Goal: Information Seeking & Learning: Find specific fact

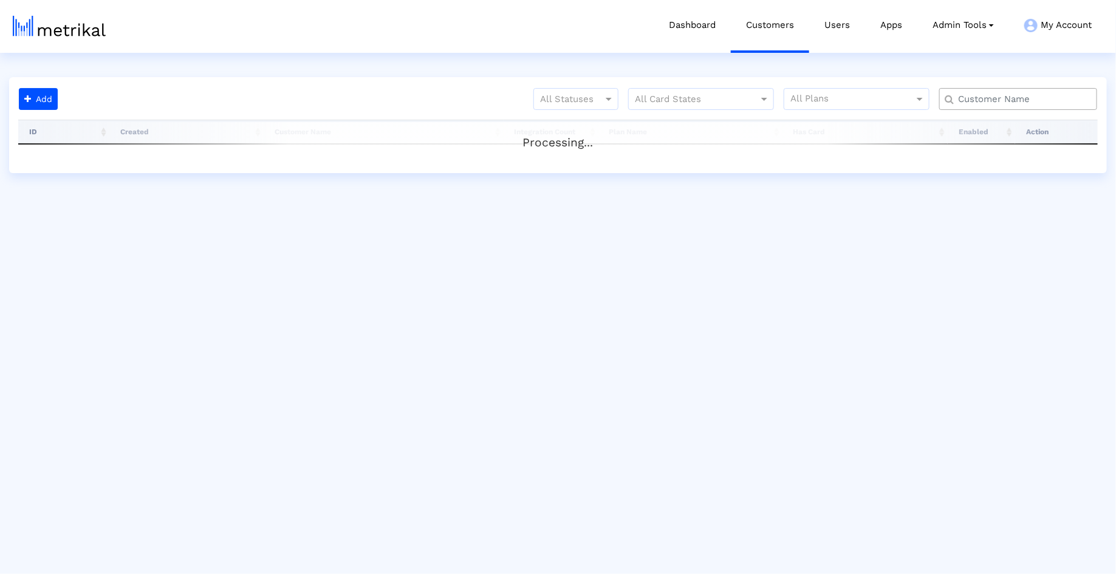
click at [1032, 99] on input "text" at bounding box center [1021, 99] width 143 height 13
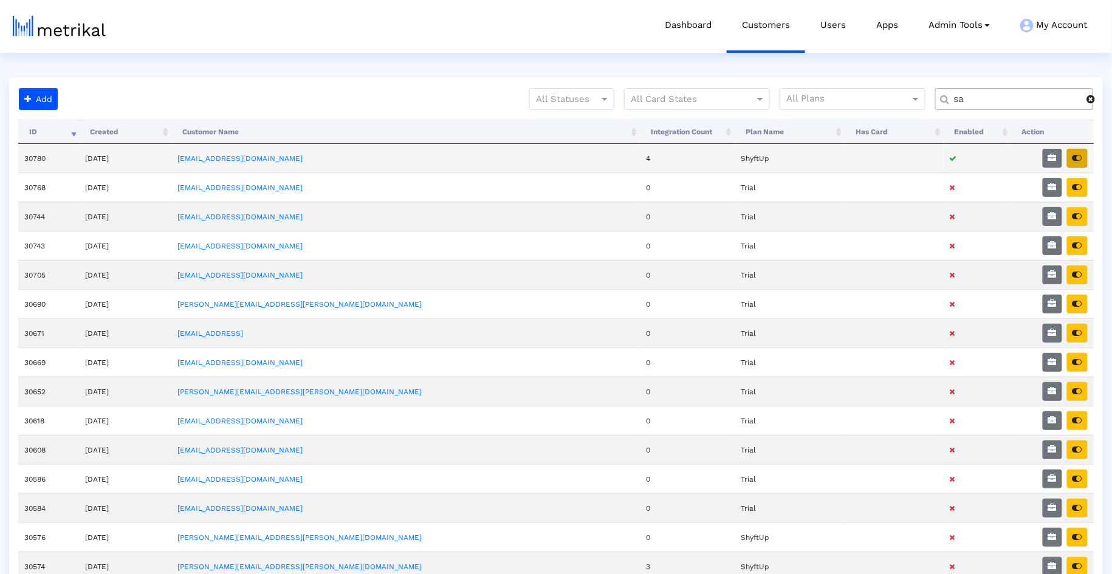
type input "sa"
click at [1084, 160] on button "button" at bounding box center [1077, 158] width 21 height 19
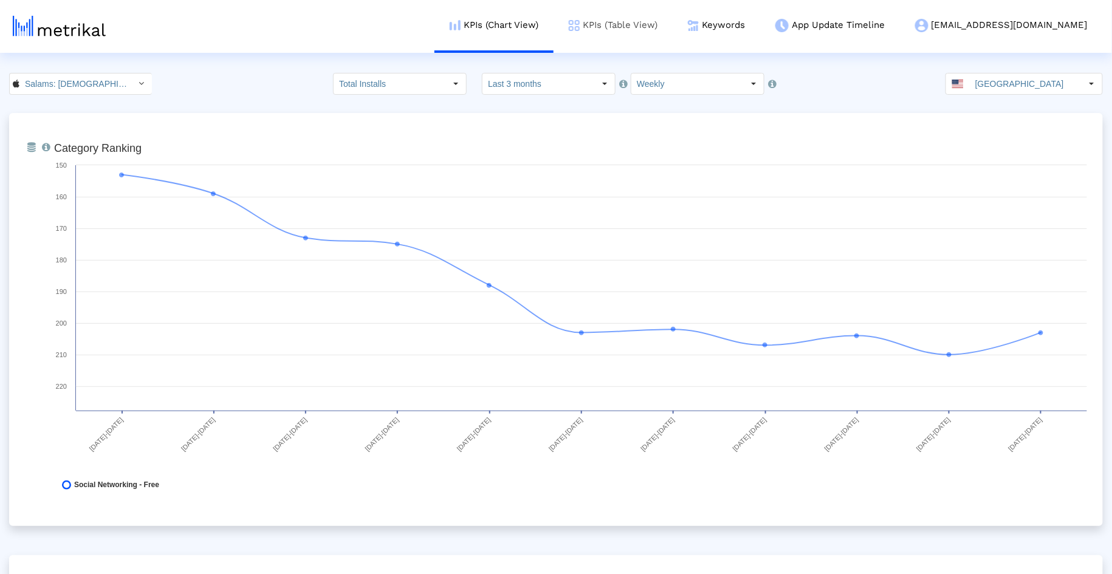
click at [673, 23] on link "KPIs (Table View)" at bounding box center [613, 25] width 119 height 50
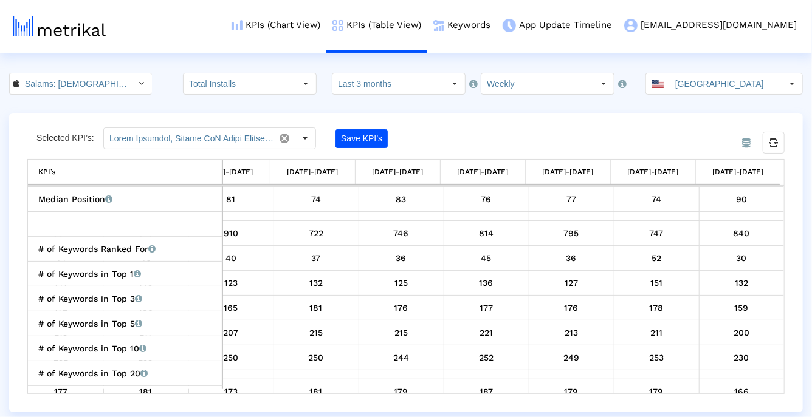
scroll to position [1558, 0]
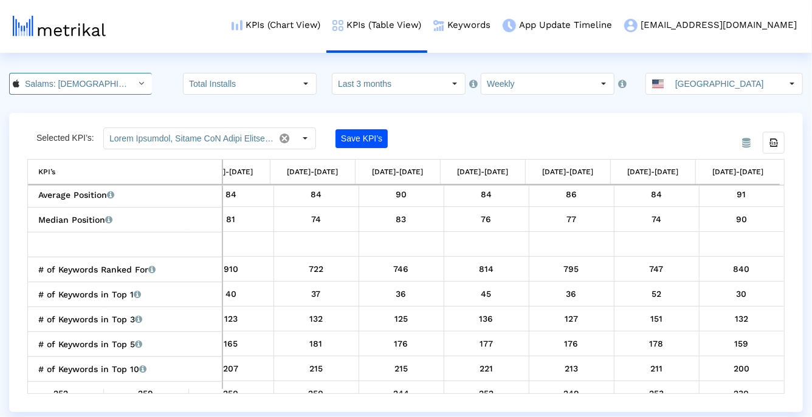
click at [80, 83] on input "Salams: Halal Muslim Marriage < 965359176 >" at bounding box center [73, 84] width 109 height 21
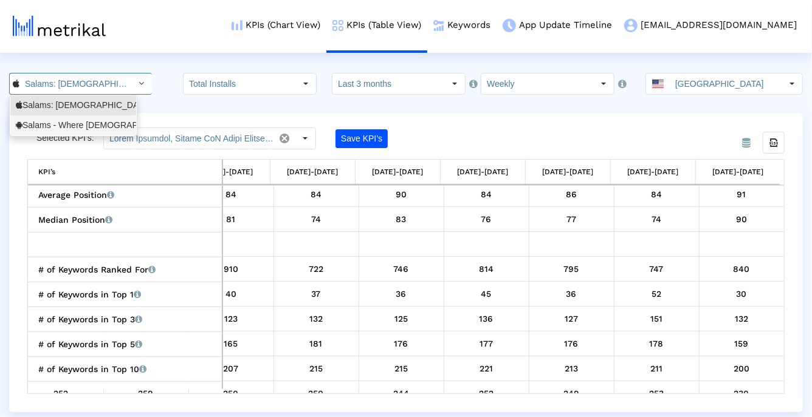
click at [69, 129] on div "Salams - Where Muslims Meet <com.minderapps.minder>" at bounding box center [73, 126] width 115 height 12
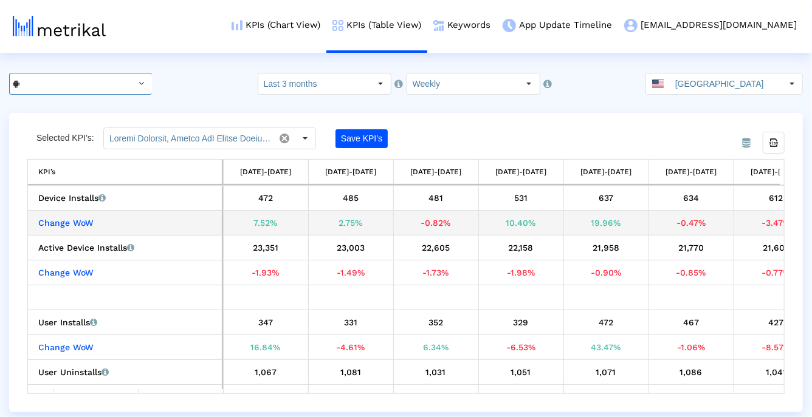
scroll to position [0, 250]
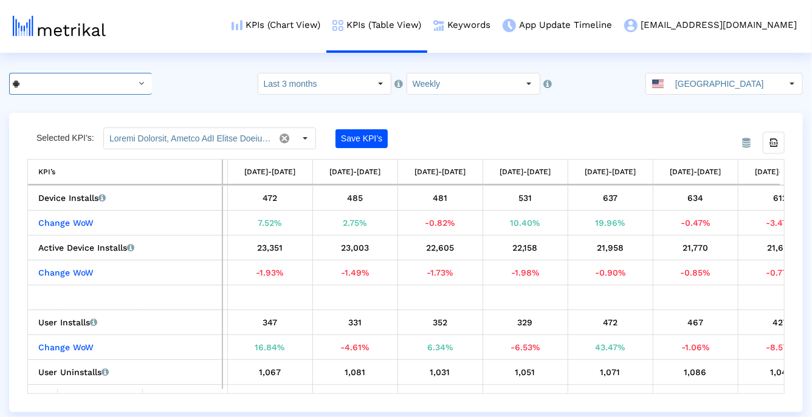
click at [132, 88] on div "Select" at bounding box center [141, 83] width 19 height 19
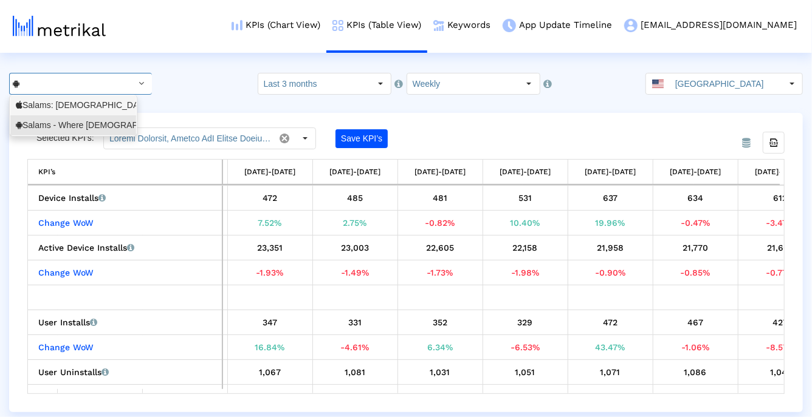
click at [114, 101] on div "Salams: Halal Muslim Marriage <965359176>" at bounding box center [73, 106] width 115 height 12
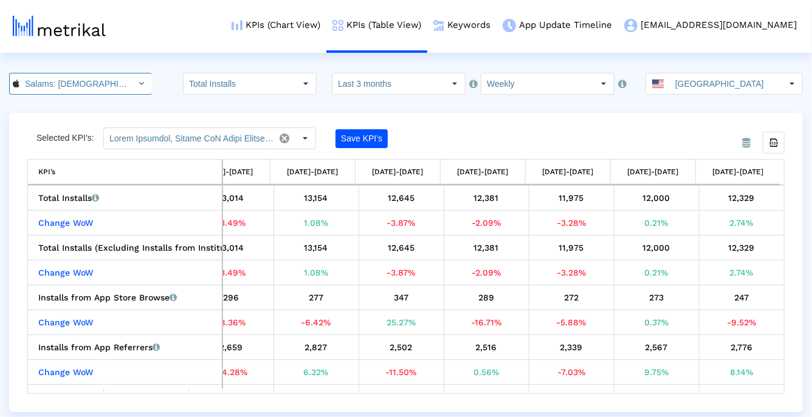
scroll to position [0, 89]
click at [89, 85] on input "Salams: Halal Muslim Marriage < 965359176 >" at bounding box center [73, 84] width 109 height 21
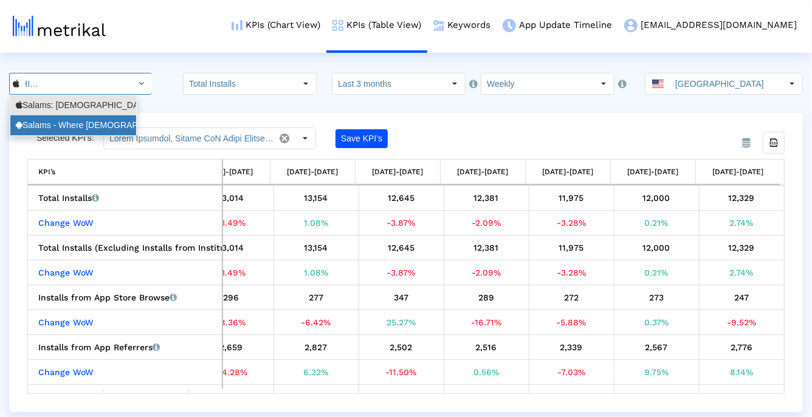
click at [79, 128] on div "Salams - Where Muslims Meet <com.minderapps.minder>" at bounding box center [73, 126] width 115 height 12
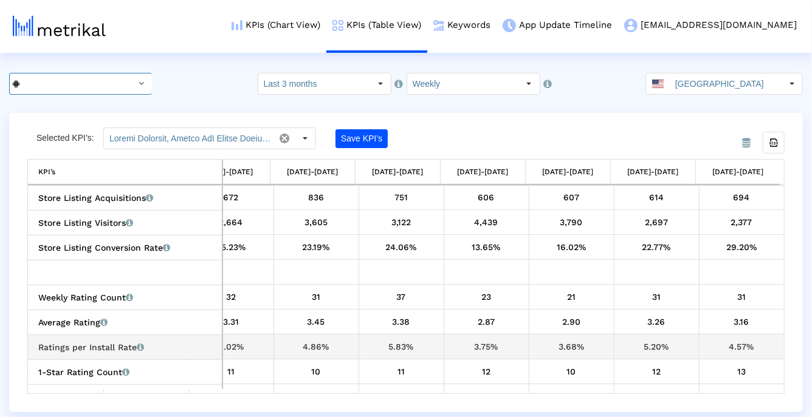
scroll to position [401, 0]
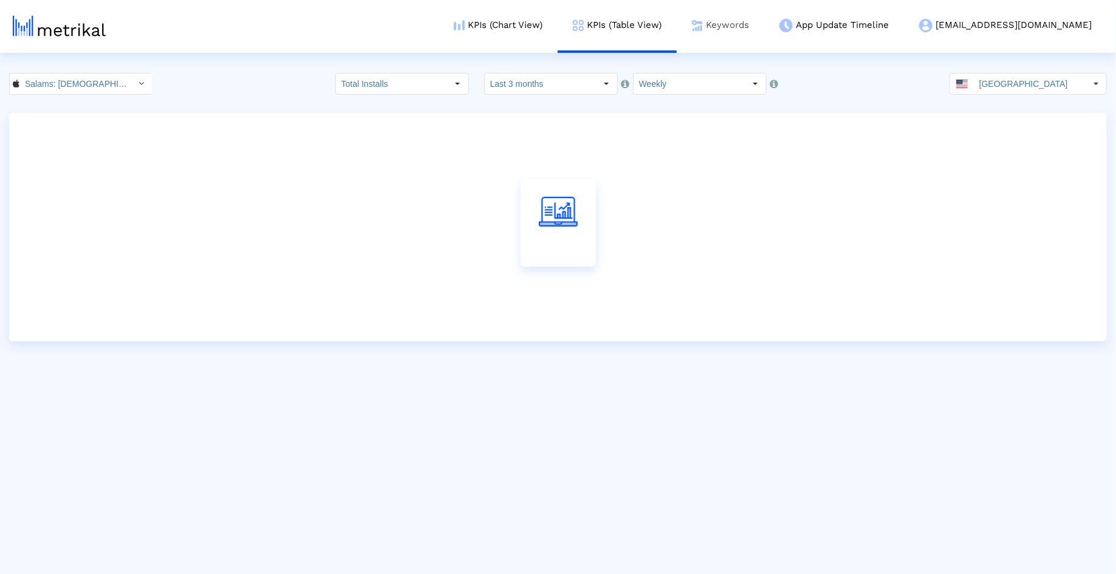
click at [764, 30] on link "Keywords" at bounding box center [720, 25] width 87 height 50
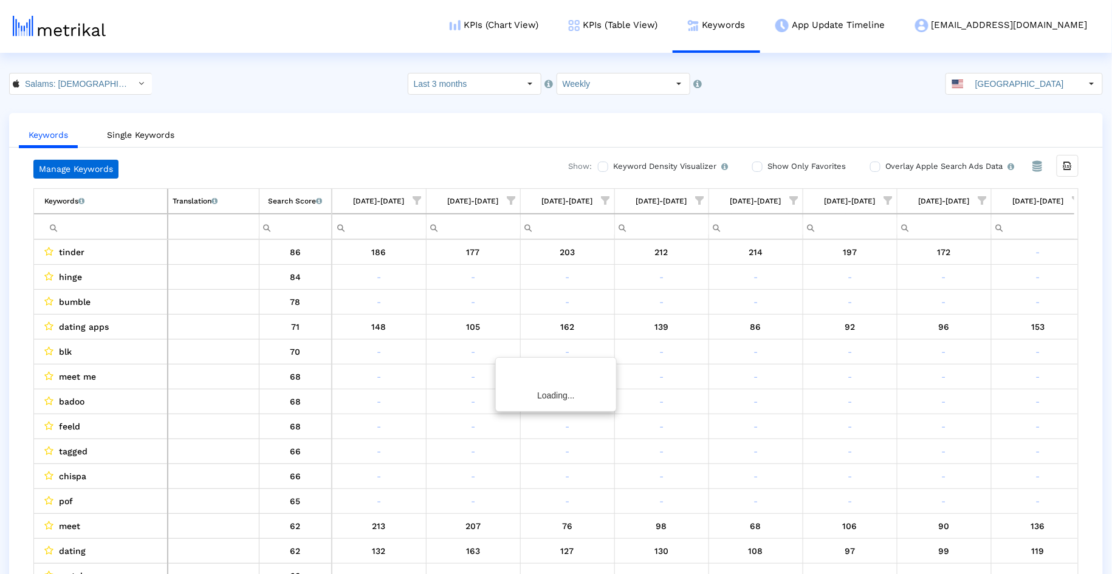
scroll to position [0, 481]
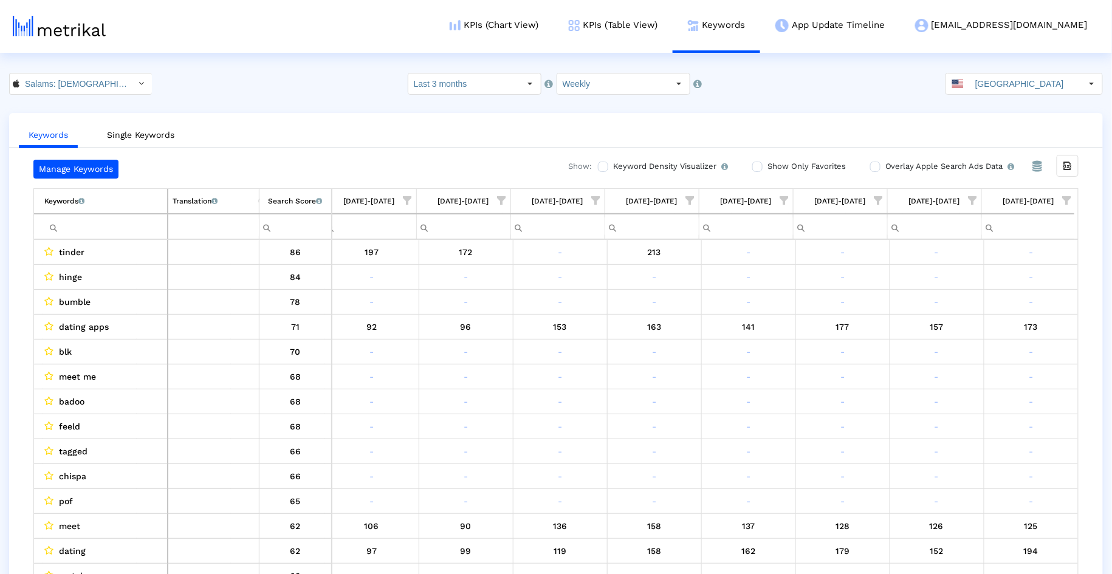
click at [86, 224] on input "Filter cell" at bounding box center [105, 227] width 123 height 20
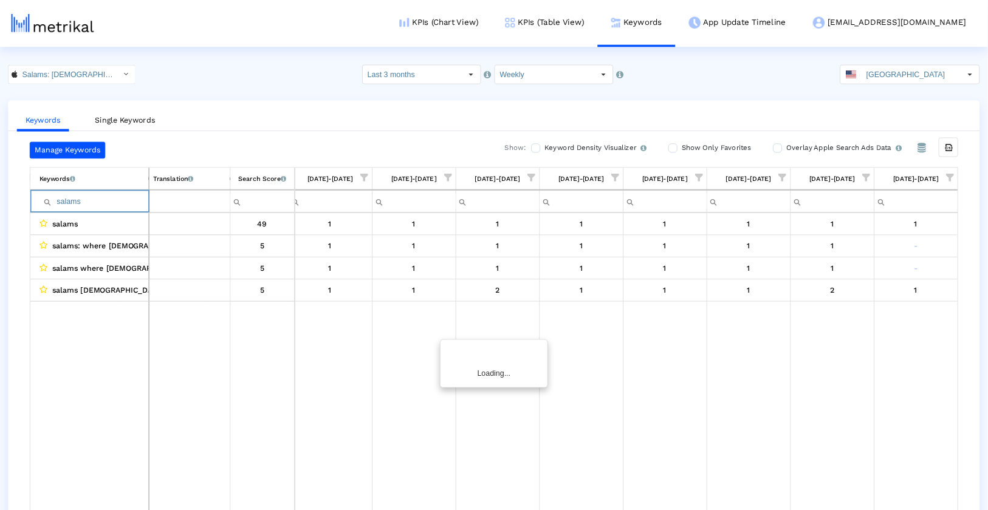
scroll to position [0, 477]
type input "salams"
click at [908, 164] on label "Overlay Apple Search Ads Data Turn this on to view Apple Search Ads metrics (in…" at bounding box center [948, 166] width 132 height 13
click at [878, 164] on input "Overlay Apple Search Ads Data Turn this on to view Apple Search Ads metrics (in…" at bounding box center [874, 167] width 8 height 8
checkbox input "true"
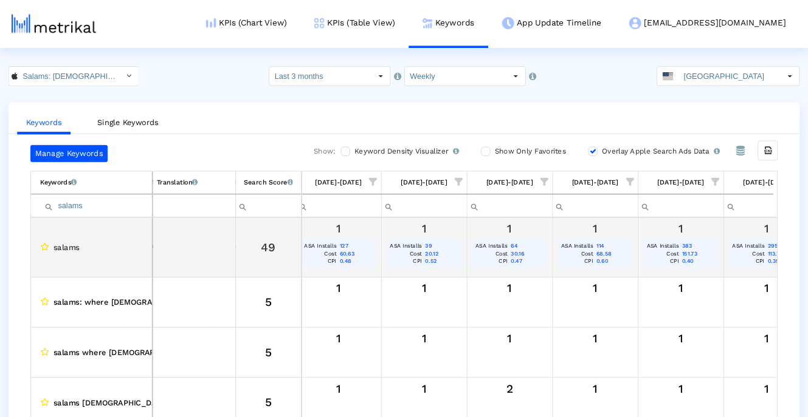
scroll to position [0, 705]
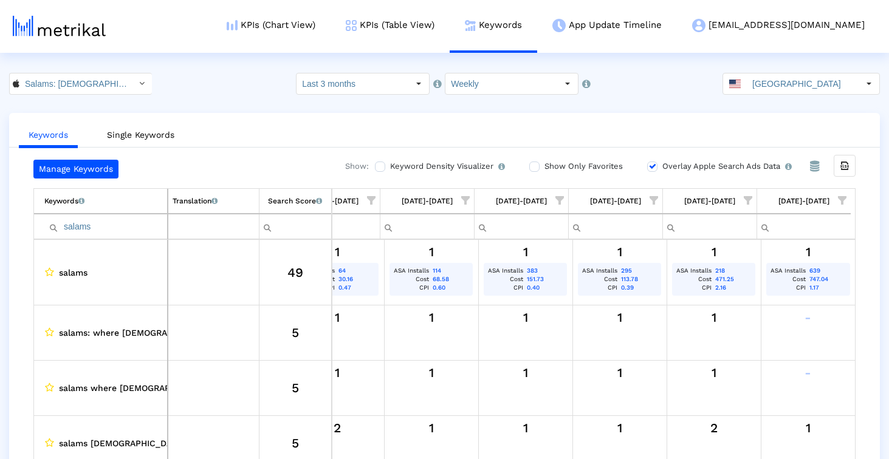
click at [715, 131] on ul "Keywords Single Keywords" at bounding box center [444, 133] width 871 height 29
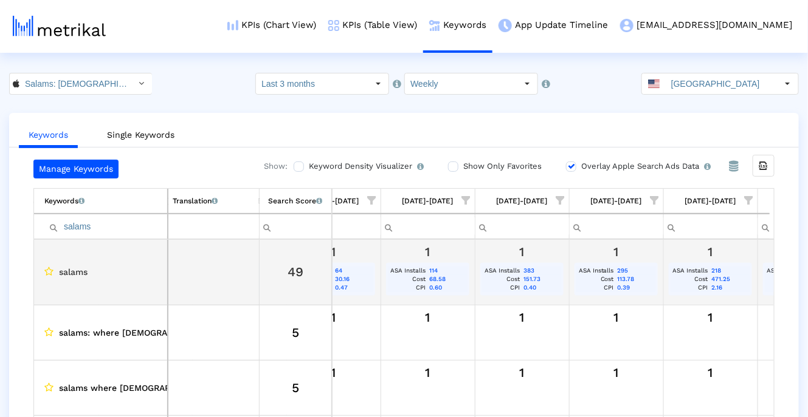
scroll to position [0, 786]
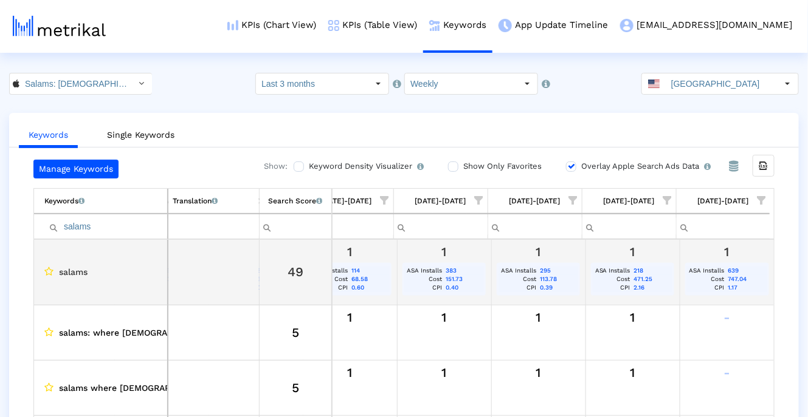
click at [733, 270] on td "639" at bounding box center [746, 271] width 41 height 9
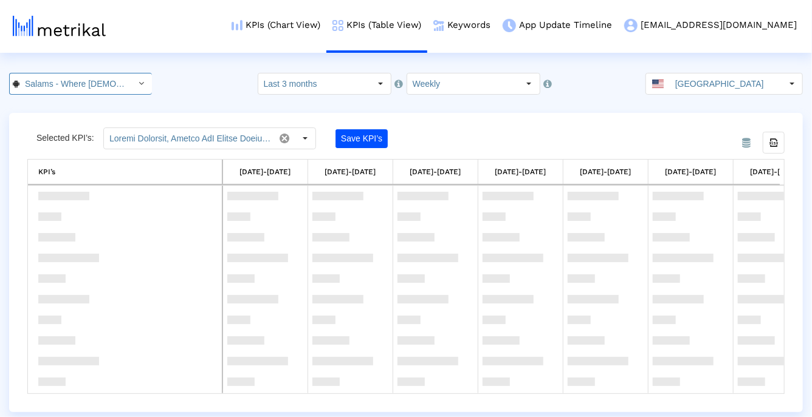
scroll to position [907, 0]
